Goal: Information Seeking & Learning: Stay updated

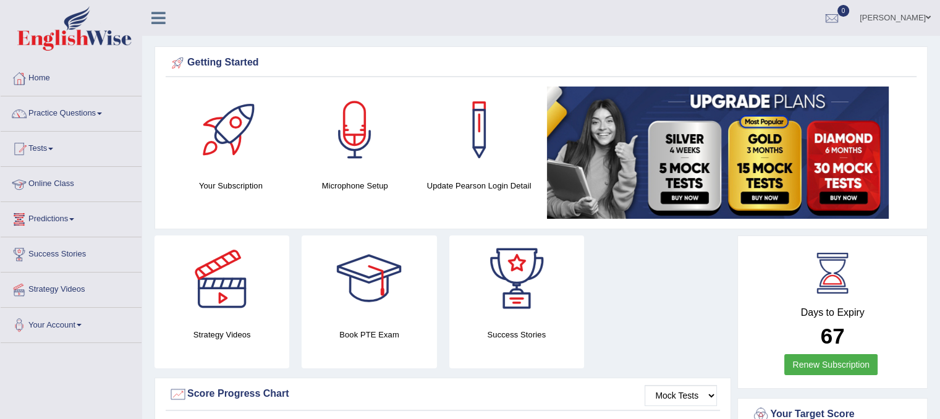
click at [66, 224] on link "Predictions" at bounding box center [71, 217] width 141 height 31
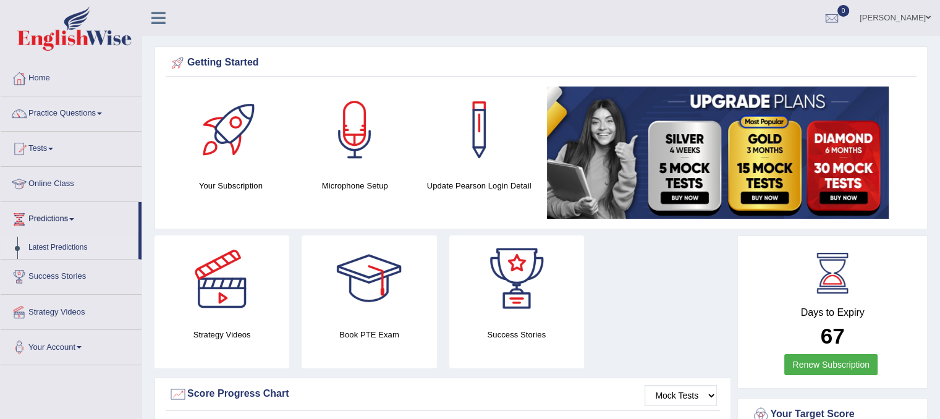
click at [72, 243] on link "Latest Predictions" at bounding box center [81, 248] width 116 height 22
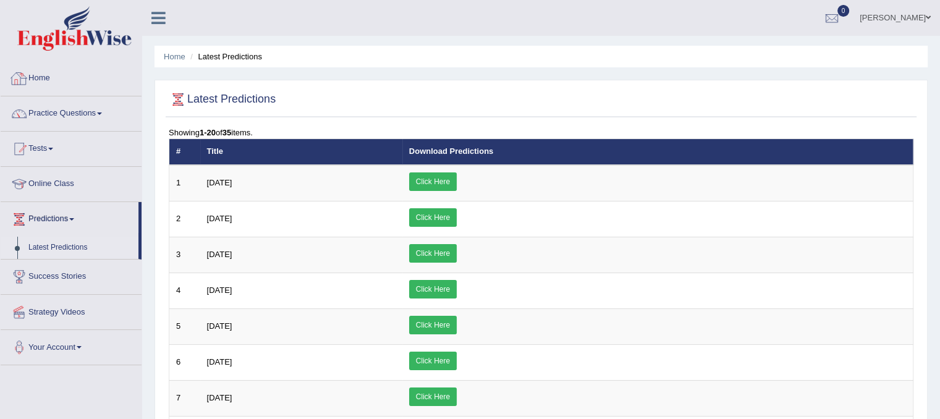
click at [42, 84] on link "Home" at bounding box center [71, 76] width 141 height 31
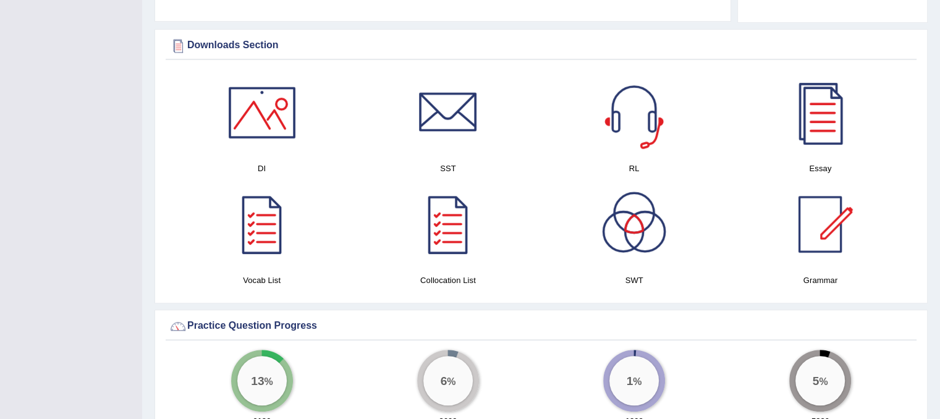
scroll to position [643, 0]
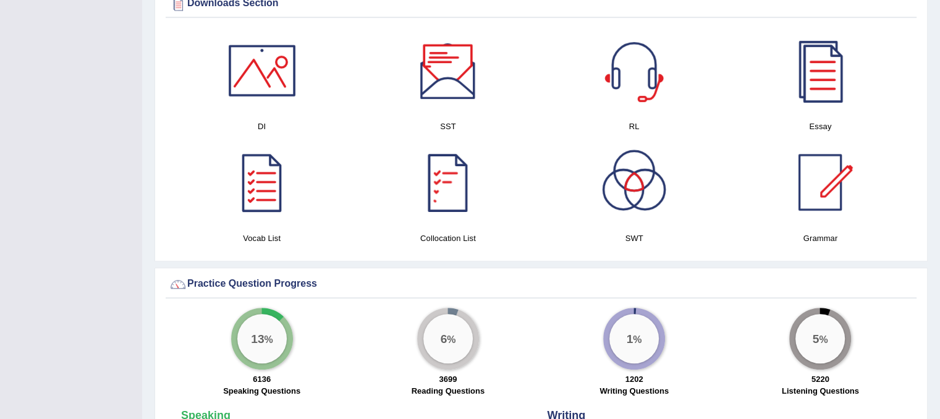
click at [478, 55] on div at bounding box center [448, 70] width 87 height 87
click at [267, 91] on div at bounding box center [262, 70] width 87 height 87
click at [820, 68] on div at bounding box center [820, 70] width 87 height 87
